Goal: Find specific page/section: Find specific page/section

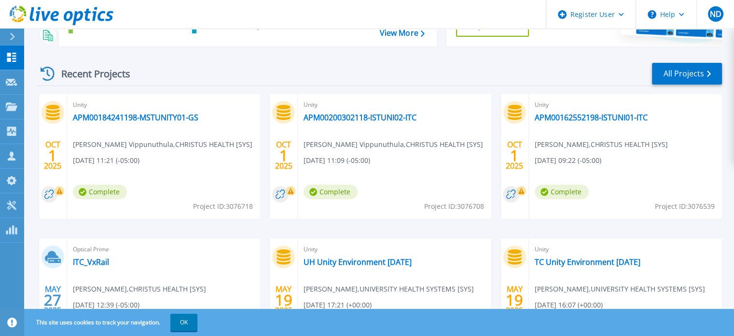
scroll to position [110, 0]
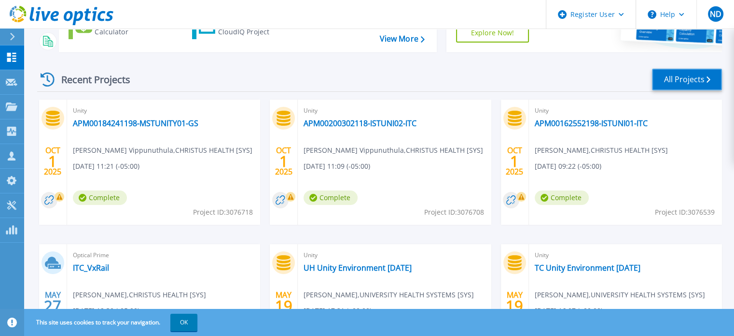
click at [698, 78] on link "All Projects" at bounding box center [687, 80] width 70 height 22
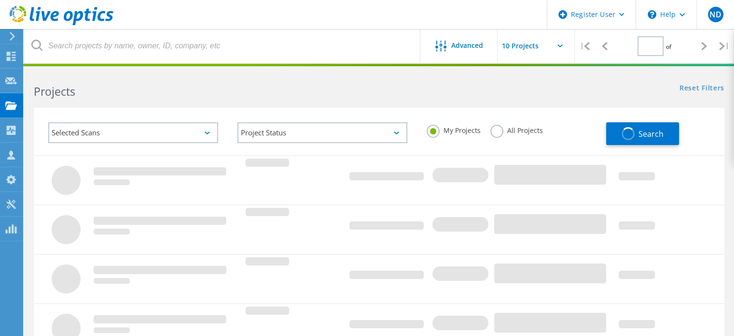
type input "1"
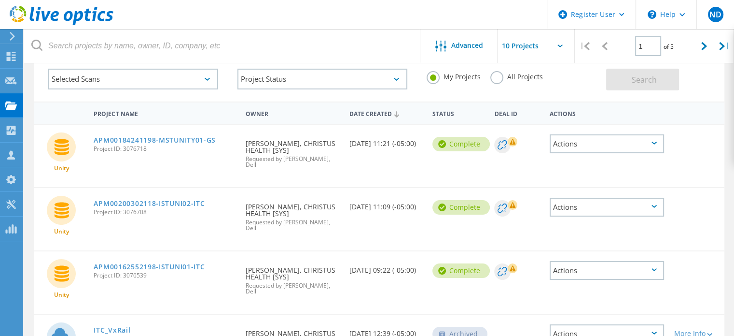
scroll to position [53, 0]
click at [178, 137] on link "APM00184241198-MSTUNITY01-GS" at bounding box center [155, 140] width 122 height 7
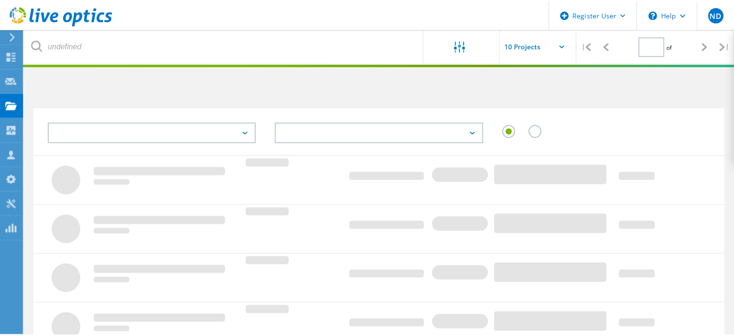
scroll to position [53, 0]
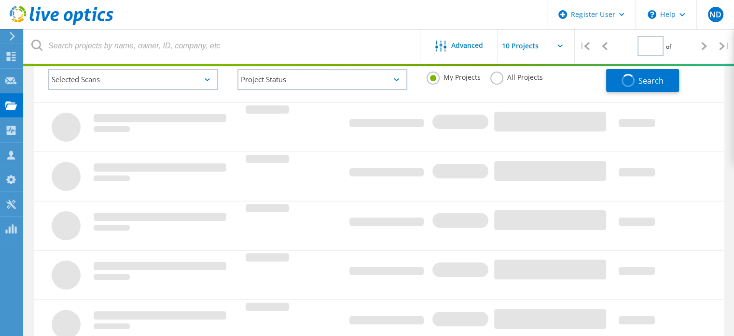
type input "1"
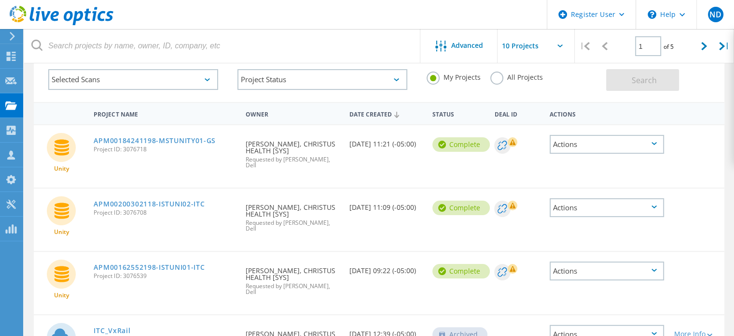
click at [157, 88] on div "Selected Scans" at bounding box center [133, 79] width 170 height 21
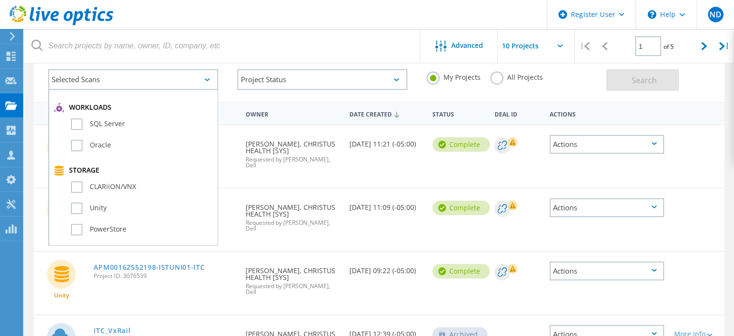
scroll to position [147, 0]
click at [70, 204] on div "Unity" at bounding box center [133, 210] width 158 height 21
click at [72, 204] on label "Unity" at bounding box center [141, 208] width 141 height 12
click at [0, 0] on input "Unity" at bounding box center [0, 0] width 0 height 0
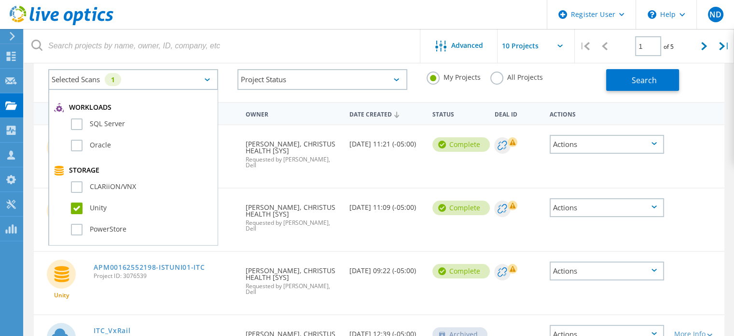
click at [572, 82] on div "My Projects All Projects" at bounding box center [511, 77] width 189 height 36
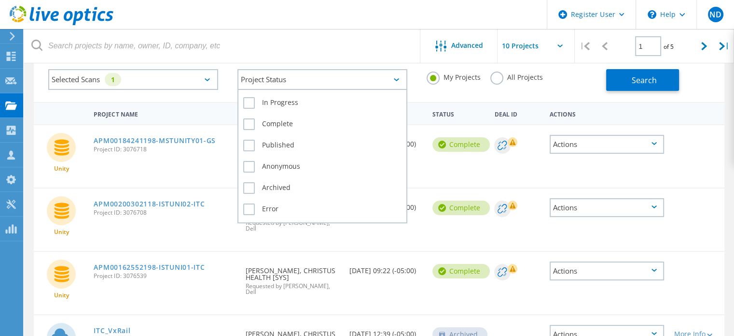
click at [396, 80] on icon at bounding box center [396, 79] width 5 height 3
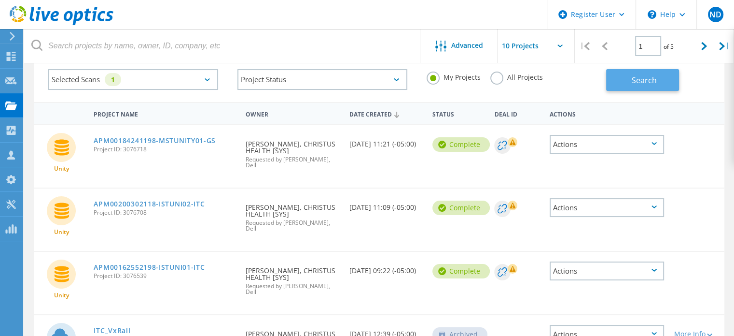
click at [616, 77] on button "Search" at bounding box center [642, 80] width 73 height 22
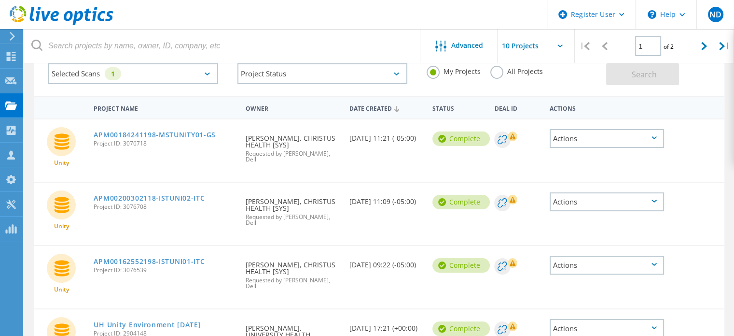
scroll to position [56, 0]
